Goal: Contribute content: Add original content to the website for others to see

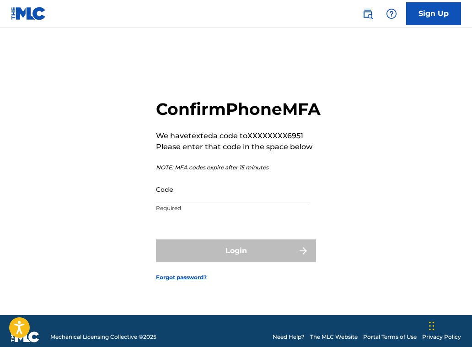
click at [210, 202] on input "Code" at bounding box center [233, 189] width 155 height 26
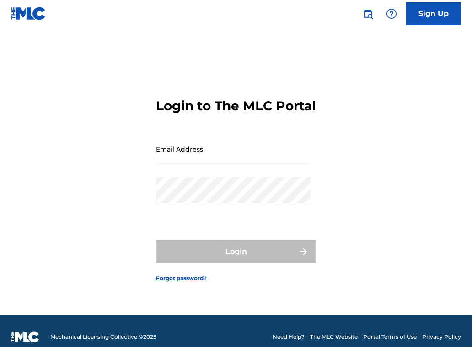
click at [229, 157] on input "Email Address" at bounding box center [233, 149] width 155 height 26
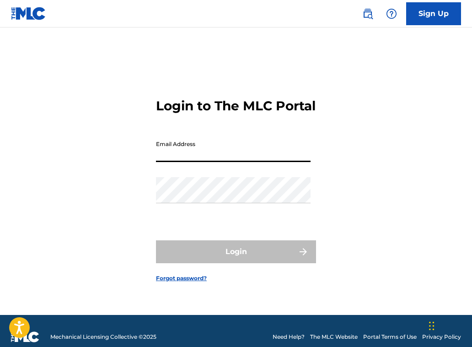
type input "sarah@sarahmaddack.com"
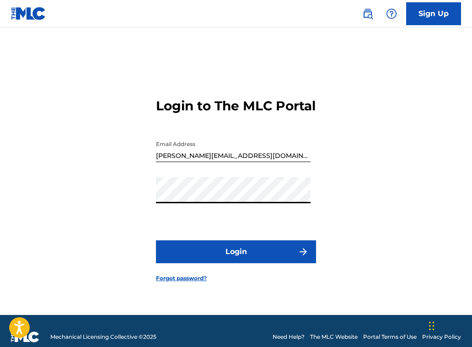
click at [249, 259] on button "Login" at bounding box center [236, 251] width 160 height 23
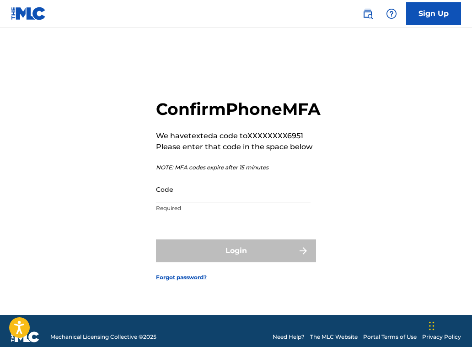
click at [173, 200] on input "Code" at bounding box center [233, 189] width 155 height 26
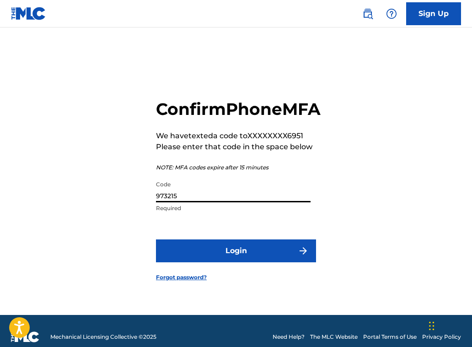
type input "973215"
click at [218, 262] on button "Login" at bounding box center [236, 250] width 160 height 23
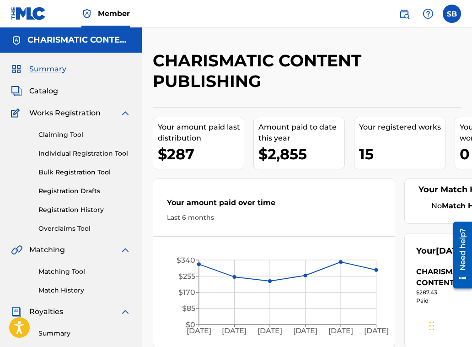
click at [87, 151] on link "Individual Registration Tool" at bounding box center [84, 154] width 92 height 10
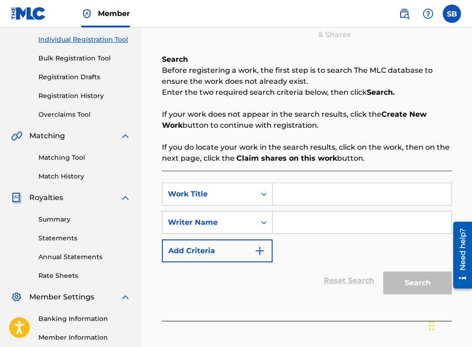
scroll to position [124, 0]
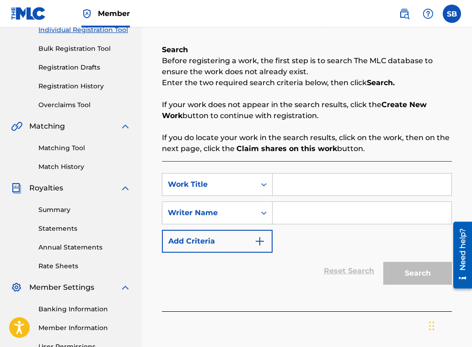
click at [281, 188] on input "Search Form" at bounding box center [362, 184] width 179 height 22
paste input "Get Things Done"
type input "Get Things Done"
click at [298, 217] on input "Search Form" at bounding box center [362, 213] width 179 height 22
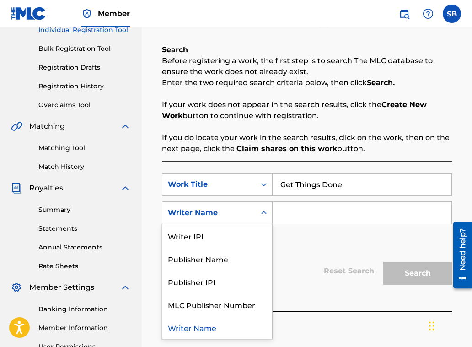
click at [266, 213] on icon "Search Form" at bounding box center [263, 212] width 5 height 3
click at [310, 210] on input "Search Form" at bounding box center [362, 213] width 179 height 22
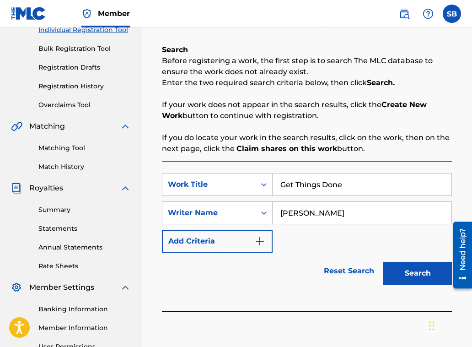
type input "Sarah Maddack Bell"
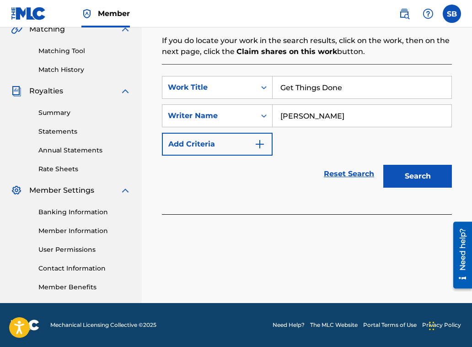
click at [413, 181] on button "Search" at bounding box center [418, 176] width 69 height 23
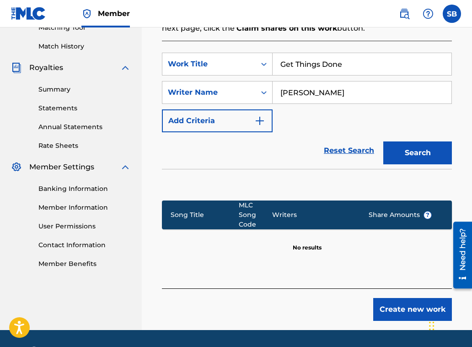
scroll to position [261, 0]
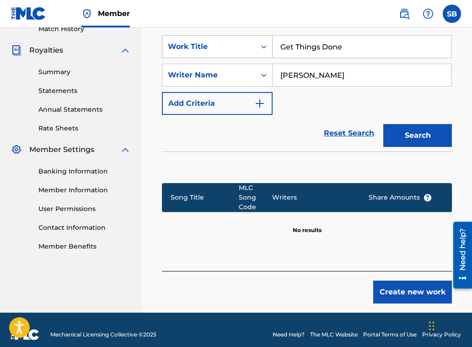
drag, startPoint x: 353, startPoint y: 48, endPoint x: 259, endPoint y: 48, distance: 93.8
click at [259, 48] on div "SearchWithCriteriada6be50d-50e7-4c53-8a32-3a5096b3bc1b Work Title Get Things Do…" at bounding box center [307, 46] width 290 height 23
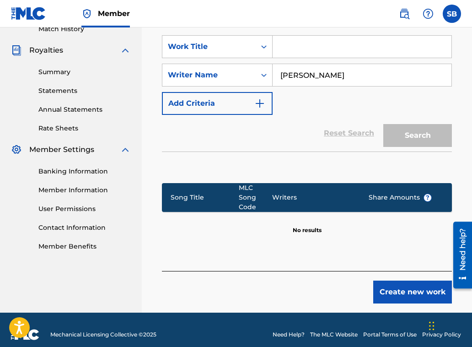
click at [339, 118] on div "Reset Search Search" at bounding box center [307, 133] width 290 height 37
click at [386, 139] on div "Search" at bounding box center [415, 133] width 73 height 37
click at [405, 141] on div "Search" at bounding box center [415, 133] width 73 height 37
click at [363, 78] on input "Sarah Maddack Bell" at bounding box center [362, 75] width 179 height 22
click at [306, 54] on input "Search Form" at bounding box center [362, 47] width 179 height 22
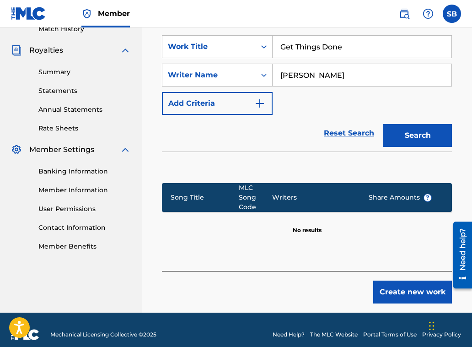
type input "Get Things Done"
click at [411, 286] on button "Create new work" at bounding box center [412, 292] width 79 height 23
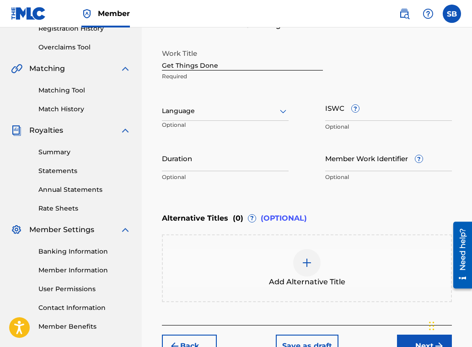
scroll to position [192, 0]
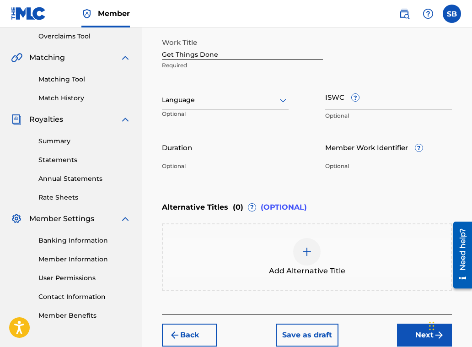
click at [282, 101] on icon at bounding box center [283, 100] width 11 height 11
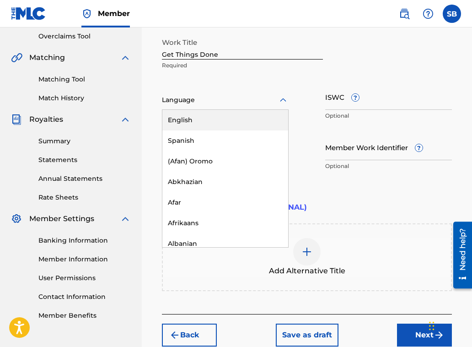
click at [249, 122] on div "English" at bounding box center [225, 120] width 126 height 21
